Goal: Use online tool/utility

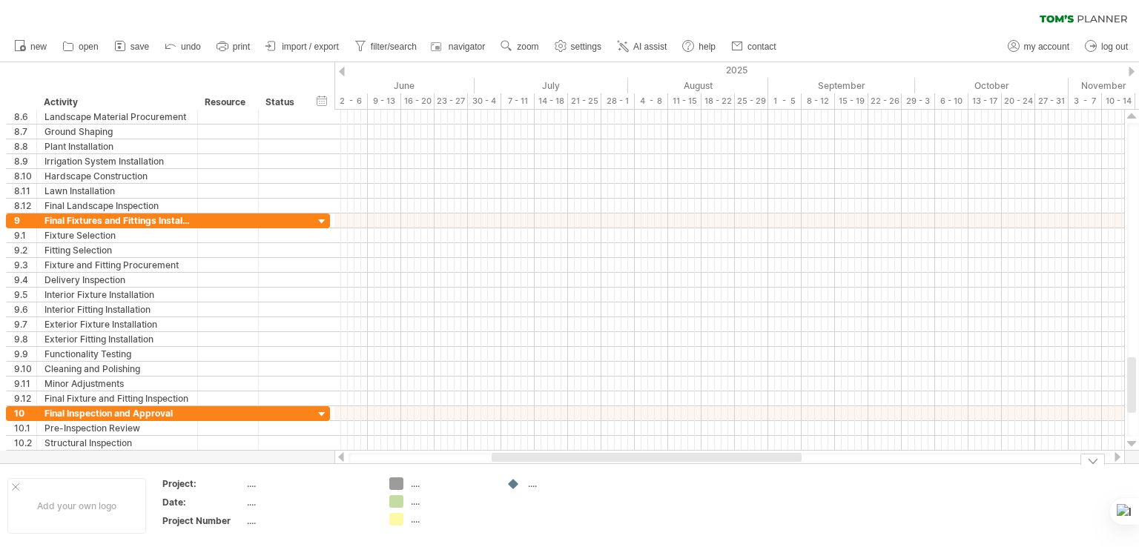
click at [413, 485] on div "...." at bounding box center [451, 483] width 81 height 13
click at [414, 499] on div "...." at bounding box center [451, 501] width 81 height 13
click at [421, 514] on div "...." at bounding box center [451, 519] width 81 height 13
click at [398, 488] on div "Trying to reach [DOMAIN_NAME] Connected again... 0% clear filter new 1" at bounding box center [569, 273] width 1139 height 547
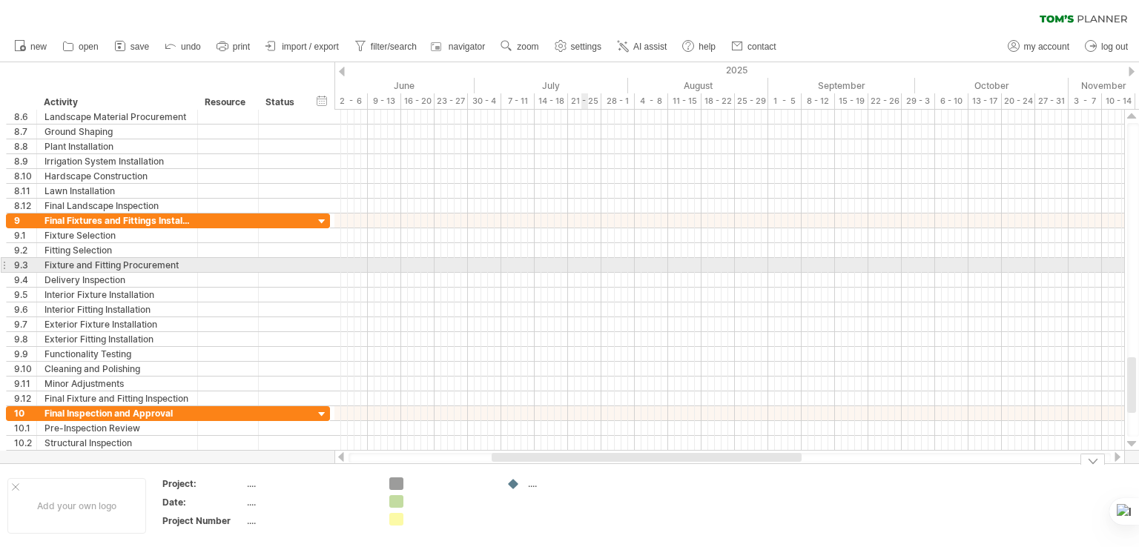
click at [585, 263] on div at bounding box center [729, 265] width 790 height 15
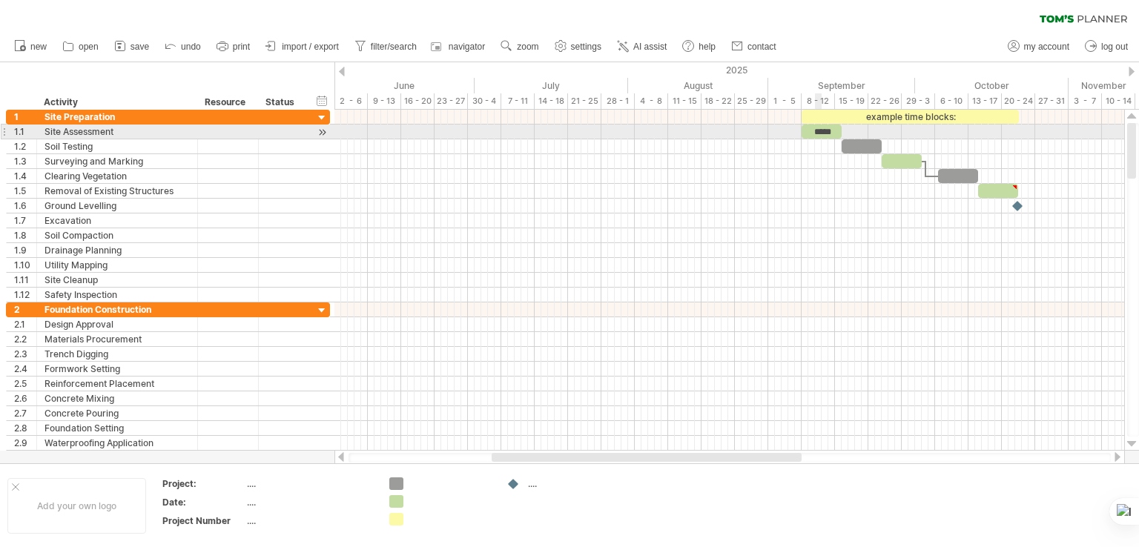
drag, startPoint x: 818, startPoint y: 129, endPoint x: 827, endPoint y: 130, distance: 9.0
click at [820, 129] on div "*****" at bounding box center [821, 132] width 40 height 14
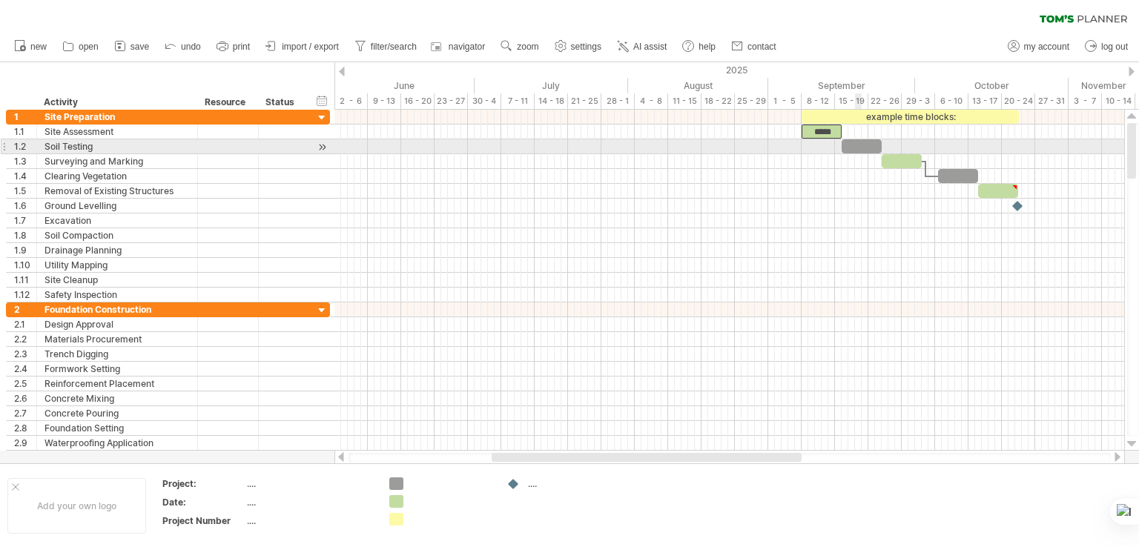
click at [857, 146] on div at bounding box center [861, 146] width 40 height 14
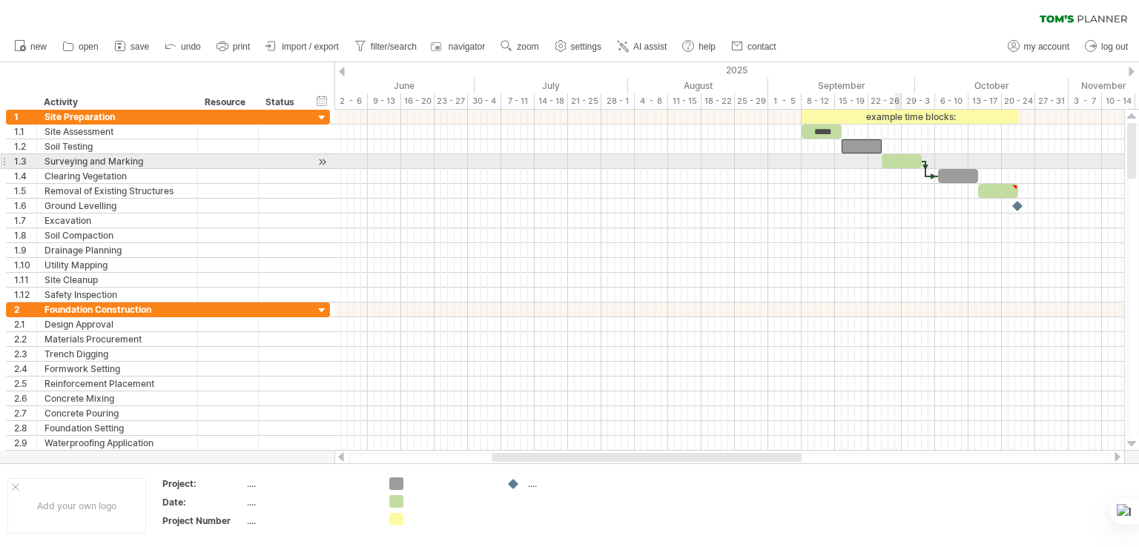
click at [899, 167] on div at bounding box center [901, 161] width 40 height 14
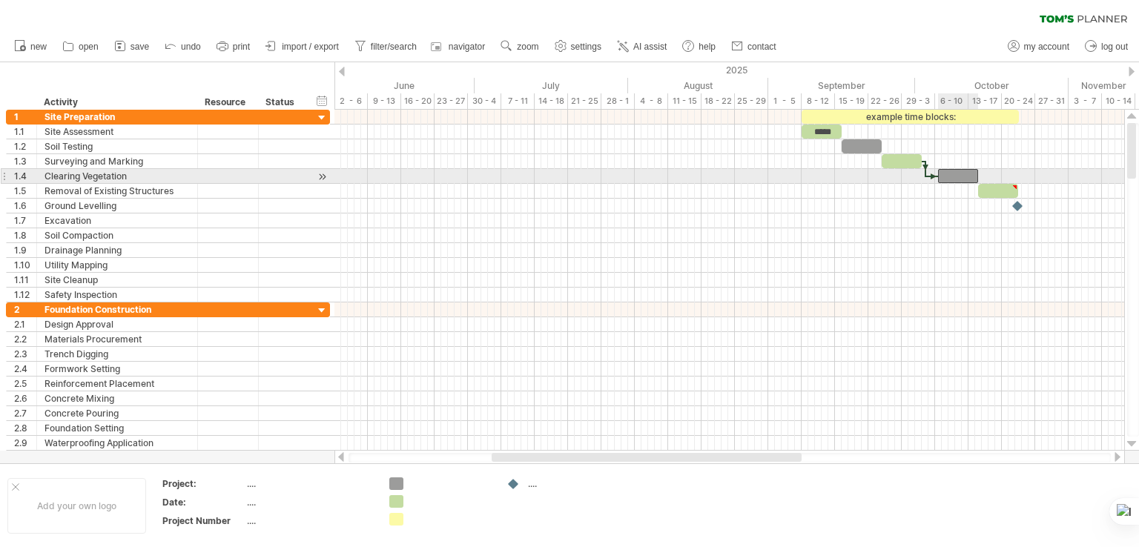
click at [959, 181] on div at bounding box center [958, 176] width 40 height 14
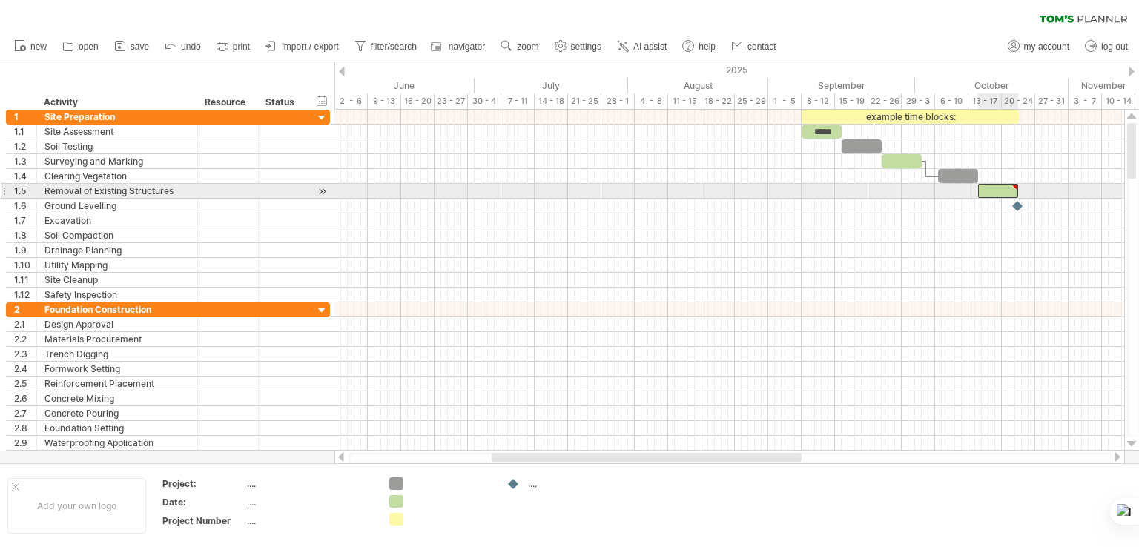
click at [1008, 195] on div at bounding box center [998, 191] width 40 height 14
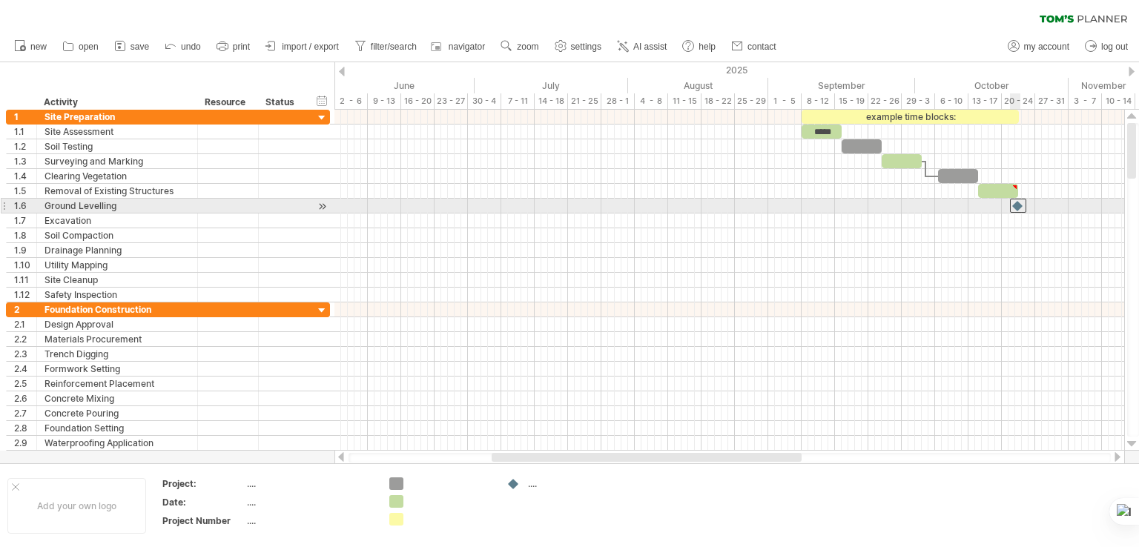
click at [1018, 208] on div at bounding box center [1018, 206] width 16 height 14
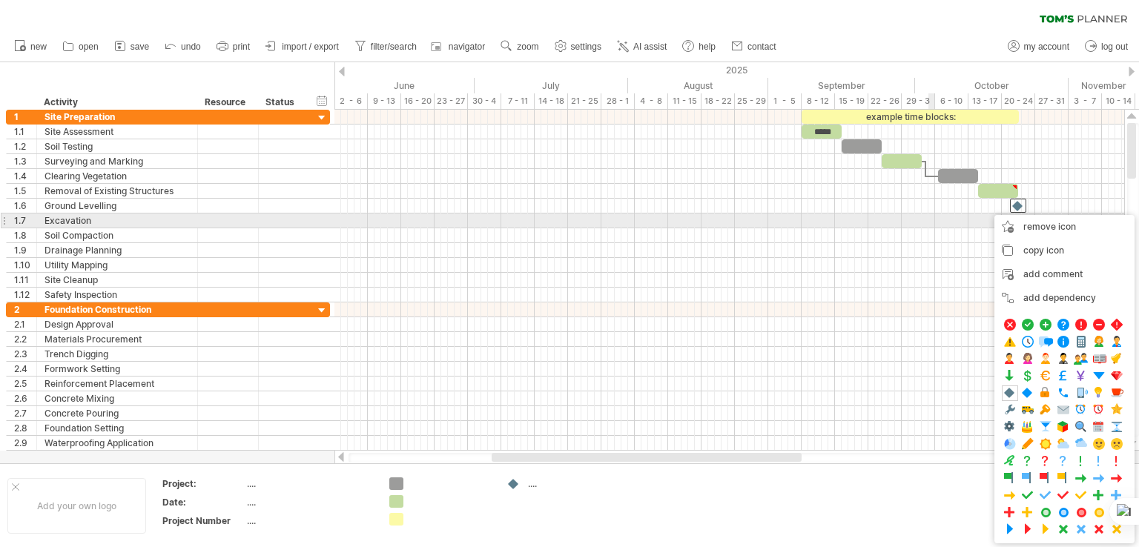
click at [928, 220] on div at bounding box center [729, 221] width 790 height 15
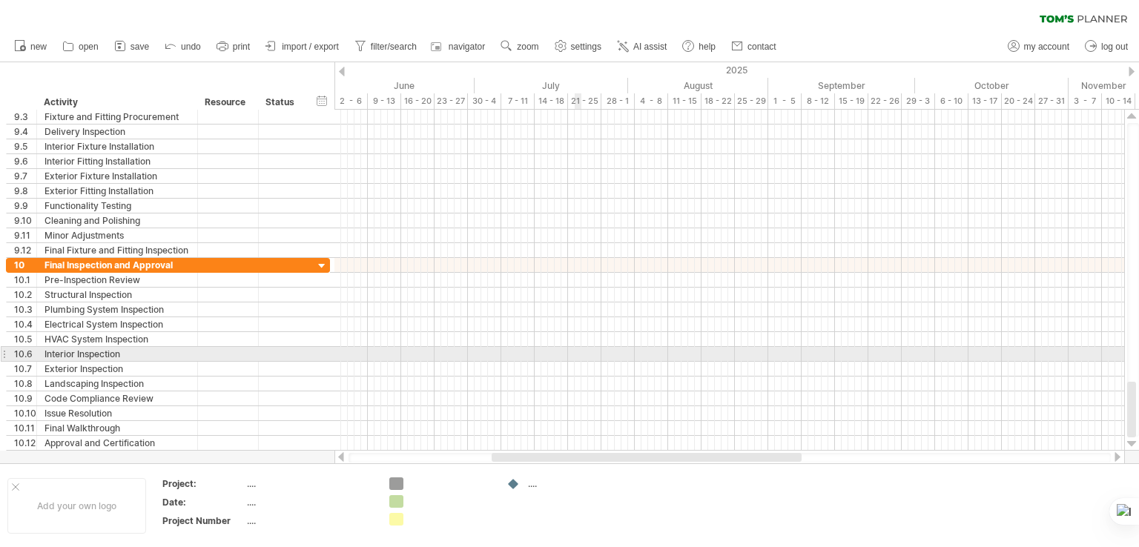
click at [575, 350] on div at bounding box center [729, 354] width 790 height 15
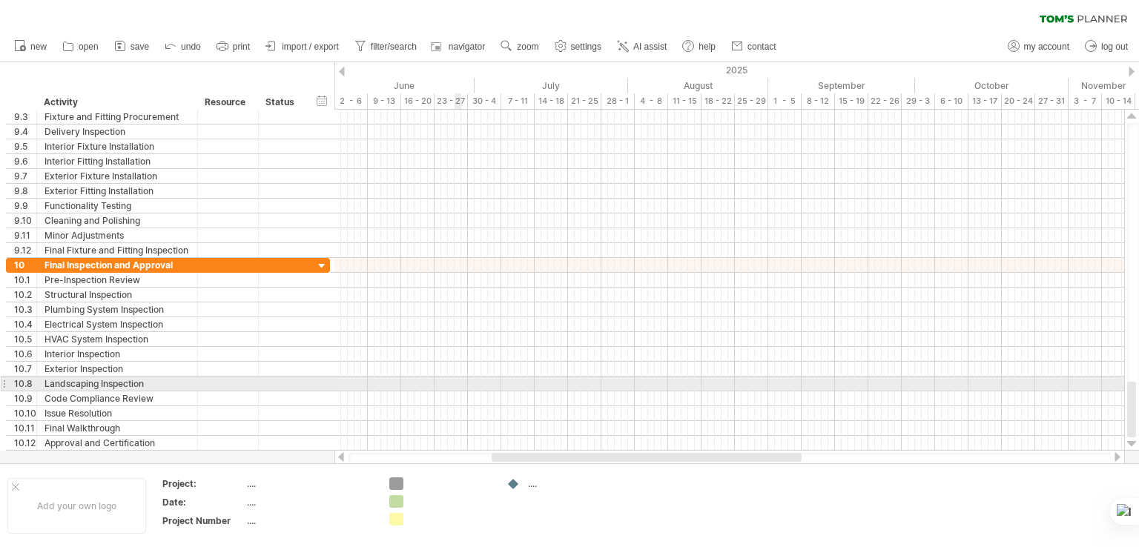
click at [454, 386] on div at bounding box center [729, 384] width 790 height 15
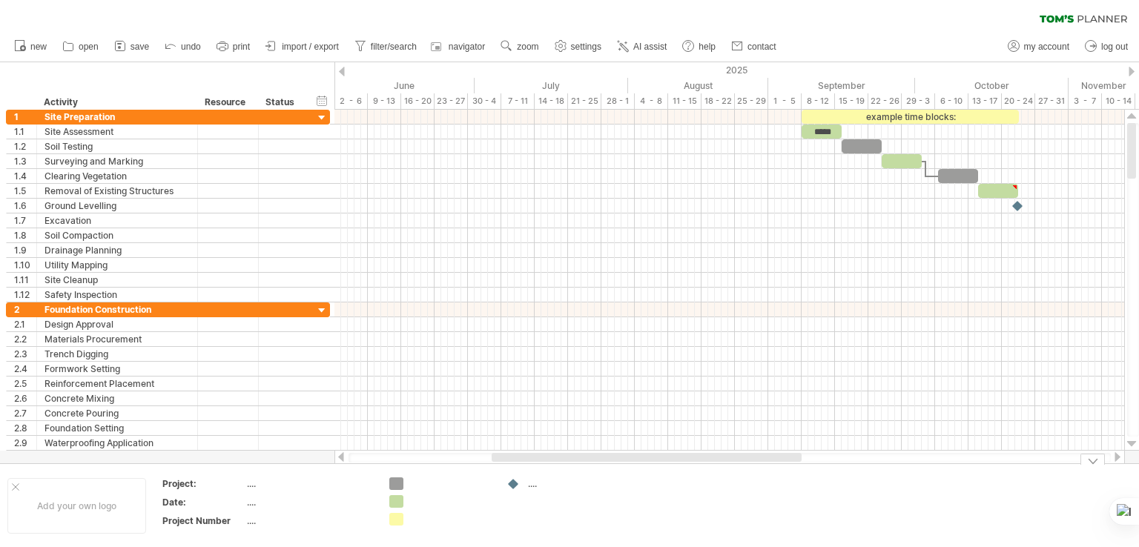
click at [537, 483] on div "...." at bounding box center [568, 483] width 81 height 13
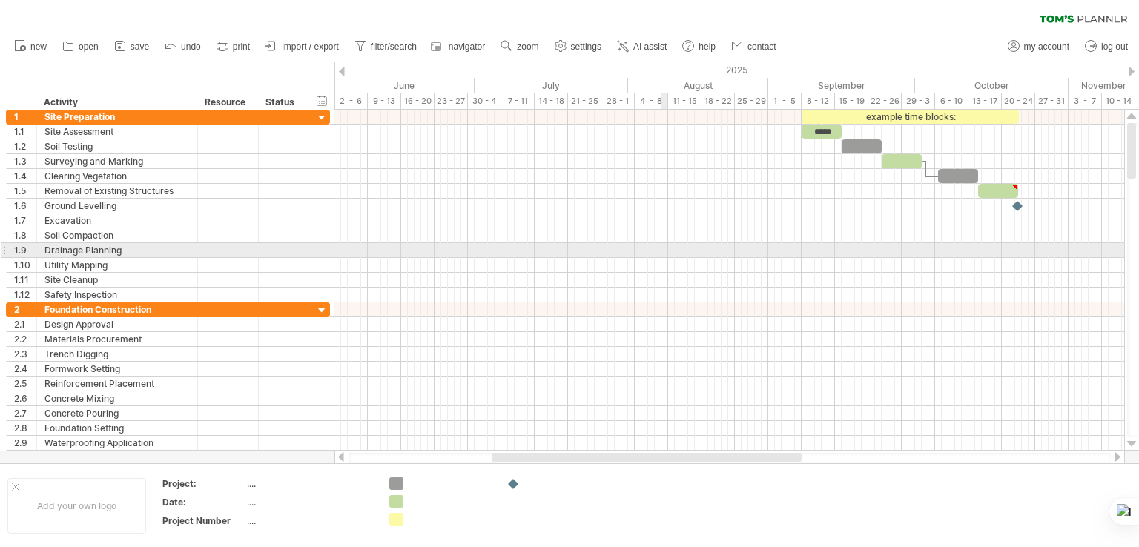
click at [670, 231] on div at bounding box center [729, 235] width 790 height 15
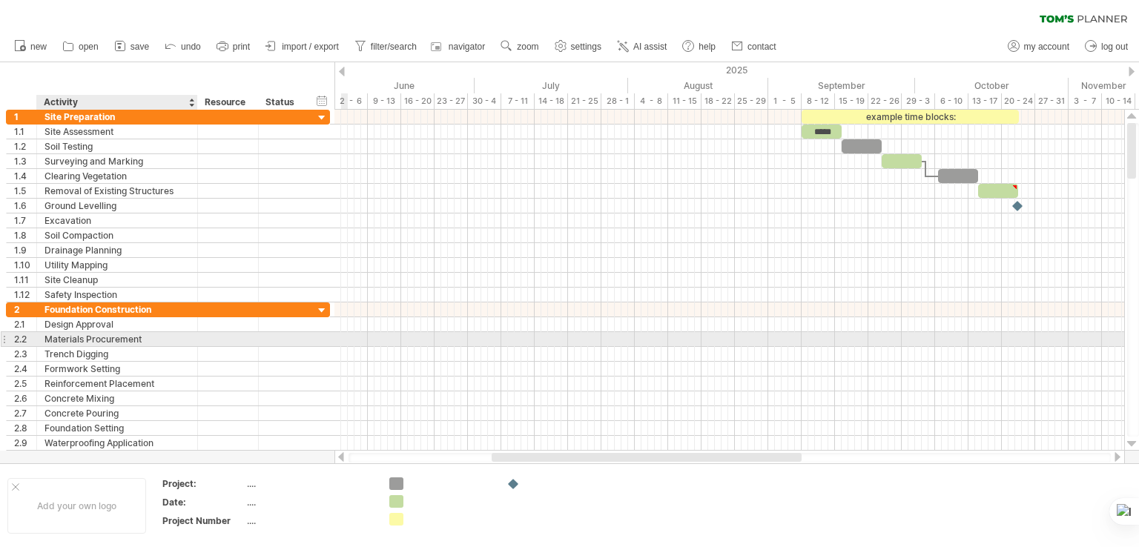
click at [144, 343] on div "Materials Procurement" at bounding box center [116, 339] width 145 height 14
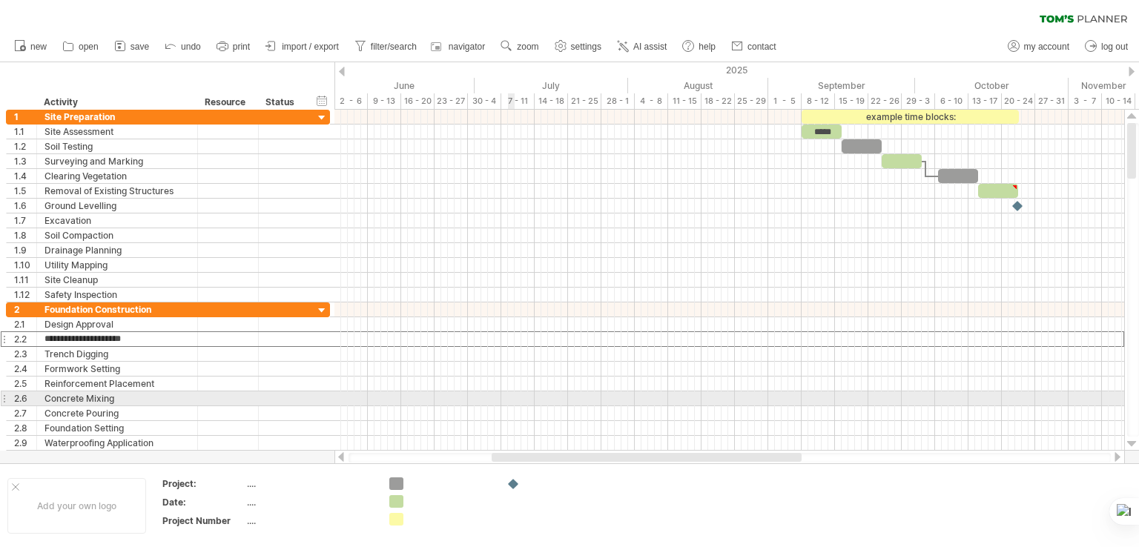
drag, startPoint x: 515, startPoint y: 401, endPoint x: 416, endPoint y: 414, distance: 99.5
click at [513, 403] on div at bounding box center [729, 383] width 790 height 163
